Goal: Navigation & Orientation: Find specific page/section

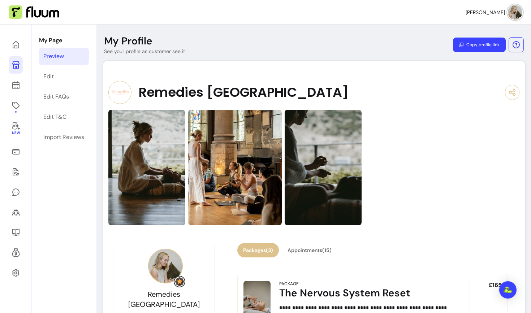
click at [487, 44] on button "Copy profile link" at bounding box center [479, 45] width 53 height 14
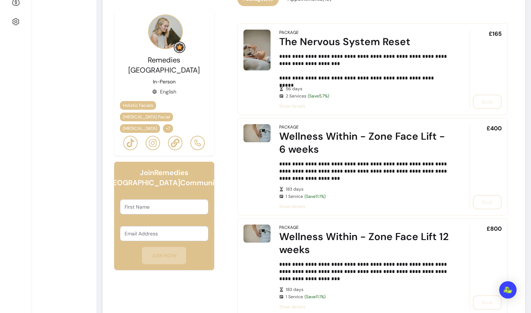
scroll to position [253, 0]
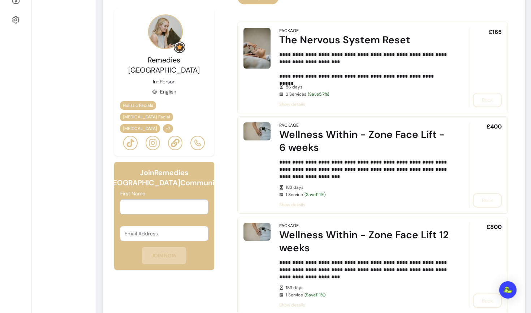
click at [140, 203] on input "First Name" at bounding box center [164, 206] width 79 height 7
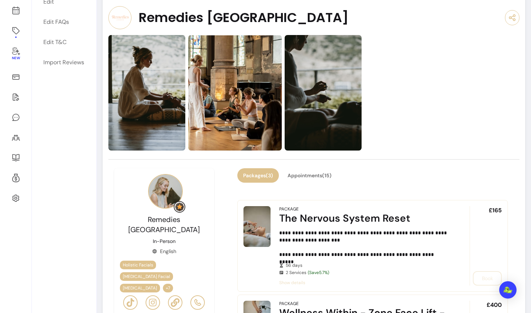
scroll to position [0, 0]
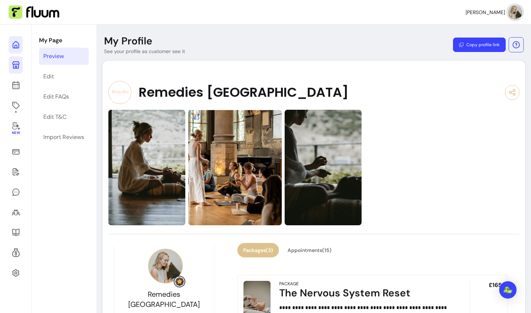
click at [15, 45] on icon at bounding box center [73, 35] width 122 height 103
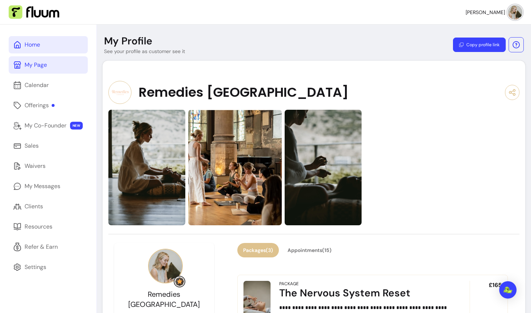
click at [40, 50] on link "Home" at bounding box center [48, 44] width 79 height 17
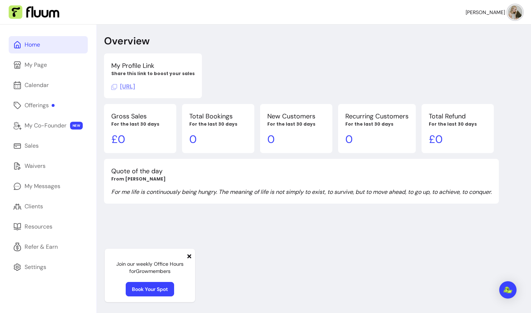
click at [189, 256] on icon at bounding box center [189, 256] width 4 height 4
